Goal: Task Accomplishment & Management: Manage account settings

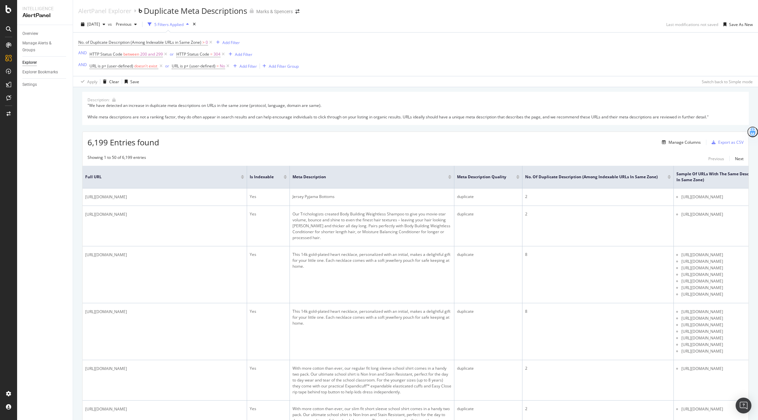
scroll to position [0, 88]
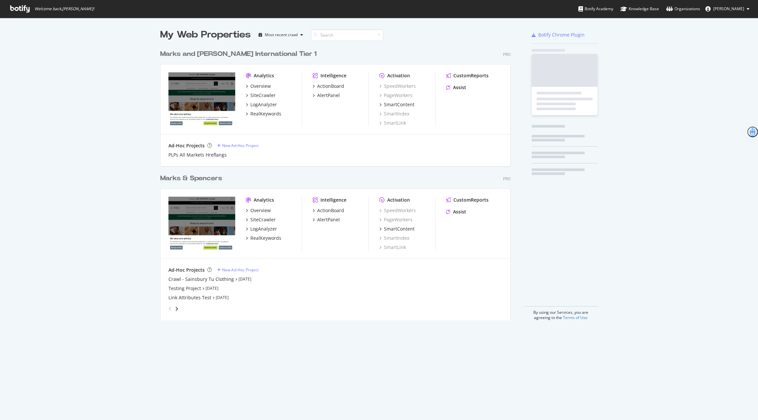
scroll to position [279, 355]
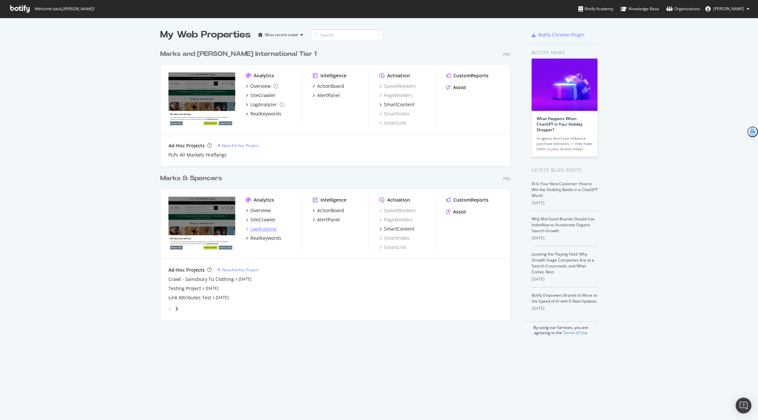
click at [269, 227] on div "LogAnalyzer" at bounding box center [263, 229] width 27 height 7
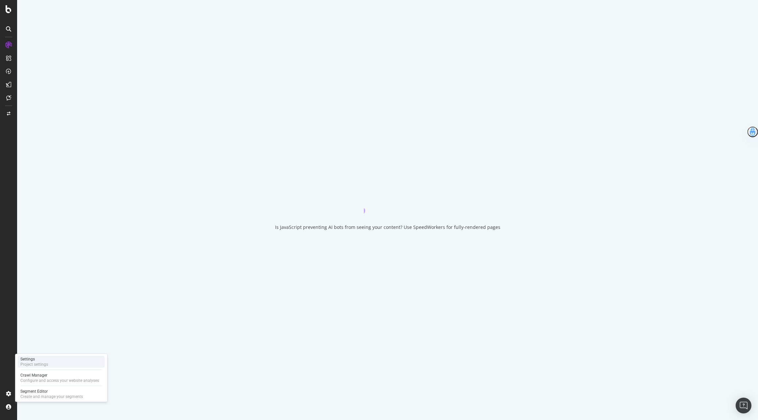
click at [67, 365] on div "Settings Project settings" at bounding box center [61, 362] width 87 height 12
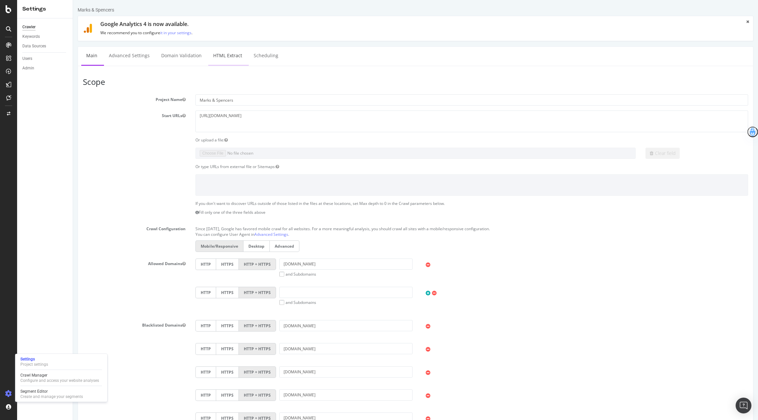
click at [229, 61] on link "HTML Extract" at bounding box center [227, 56] width 39 height 18
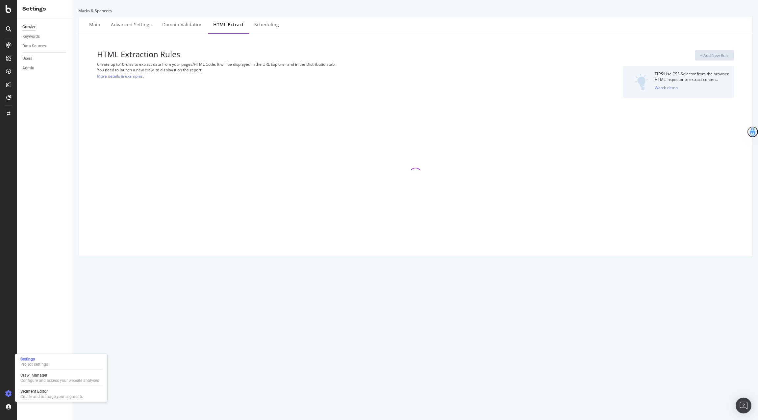
select select "exist"
select select "count"
select select "html.length"
select select "exist"
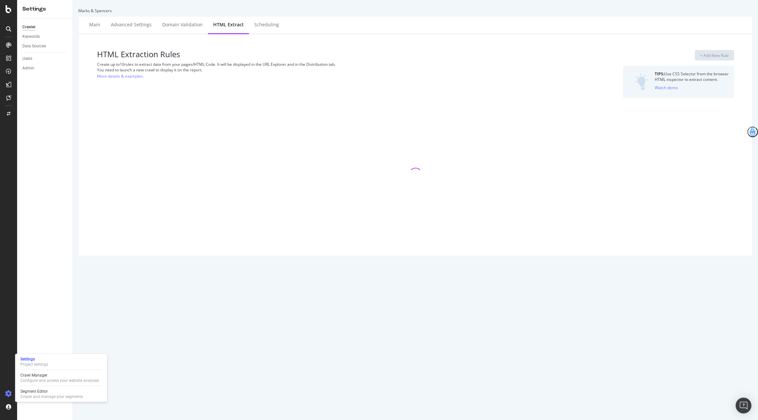
select select "exist"
select select "html.length"
select select "list"
select select "html.length"
select select "i"
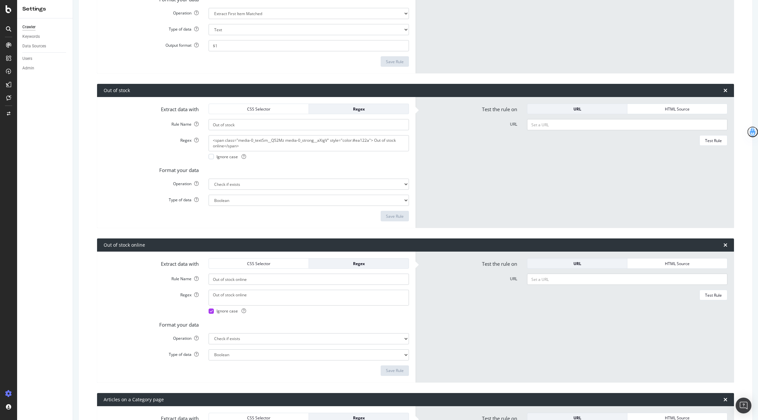
scroll to position [303, 0]
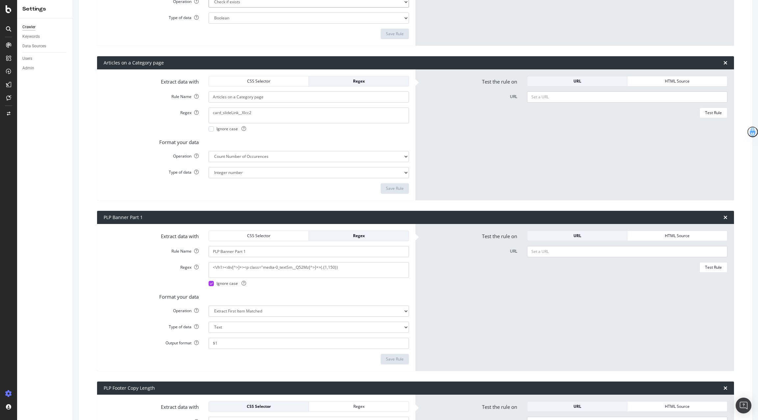
scroll to position [797, 0]
